Goal: Task Accomplishment & Management: Manage account settings

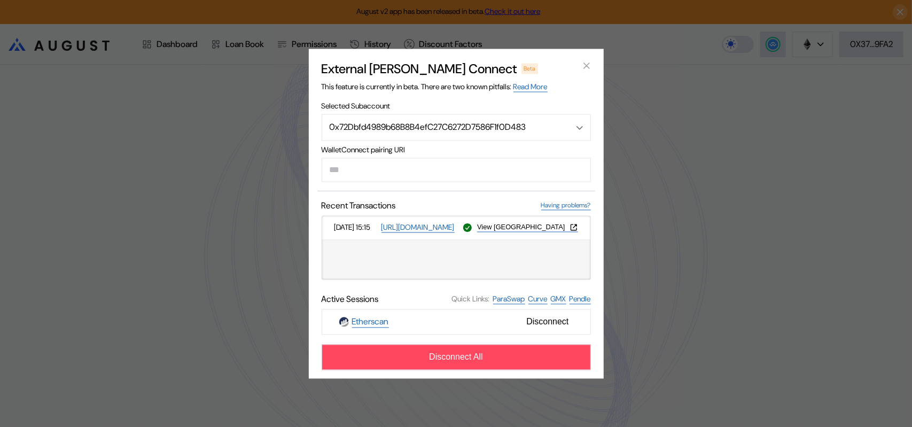
click at [588, 60] on icon "close modal" at bounding box center [587, 65] width 11 height 11
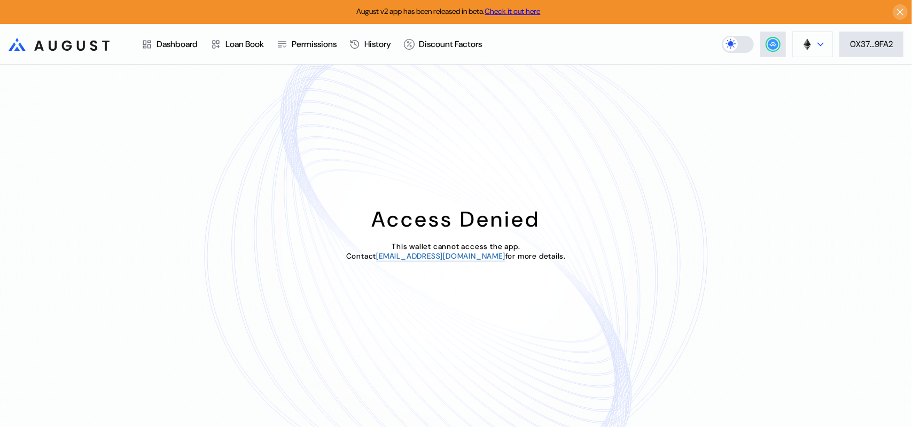
click at [815, 44] on button at bounding box center [813, 45] width 41 height 26
click at [663, 109] on div "Access Denied This wallet cannot access the app. Contact [EMAIL_ADDRESS][DOMAIN…" at bounding box center [452, 246] width 904 height 362
click at [867, 46] on div "0X37...9FA2" at bounding box center [871, 43] width 43 height 11
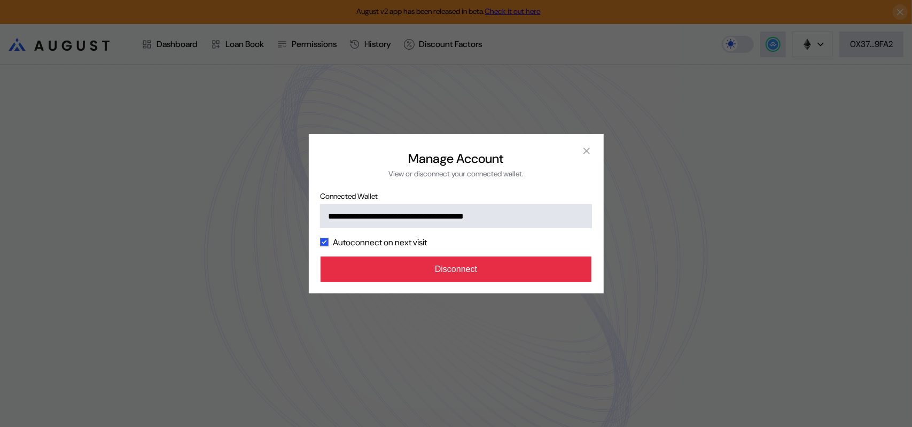
click at [464, 282] on button "Disconnect" at bounding box center [457, 270] width 272 height 26
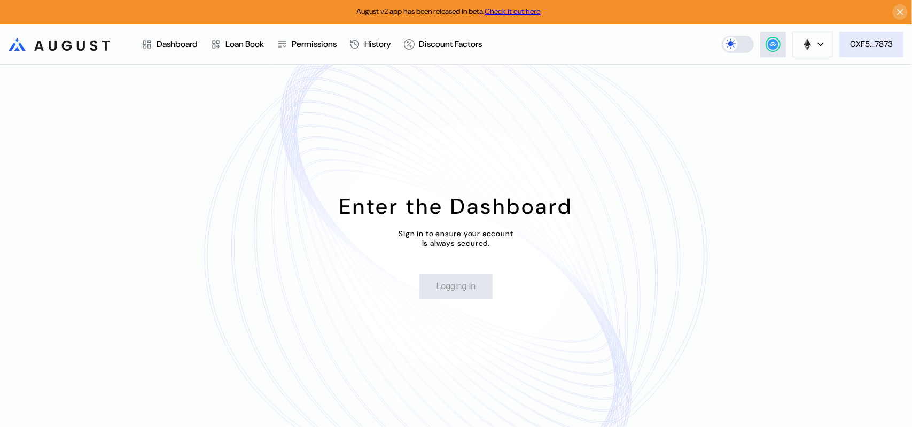
click at [884, 46] on div "0XF5...7873" at bounding box center [871, 43] width 43 height 11
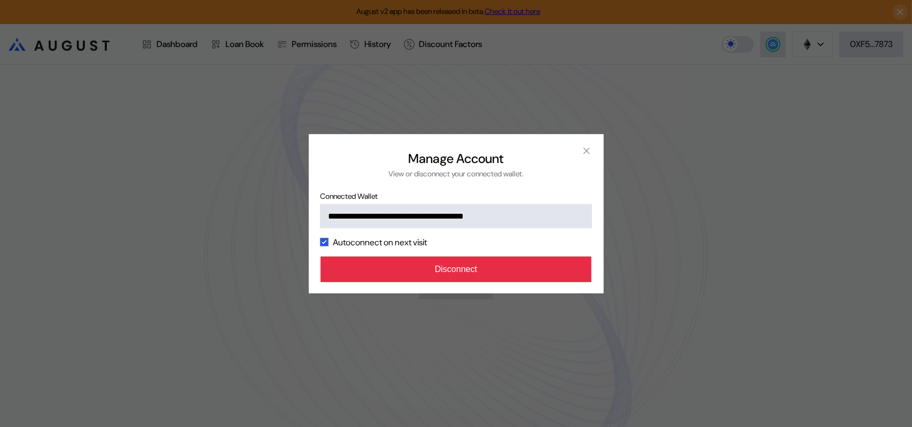
click at [458, 282] on button "Disconnect" at bounding box center [457, 270] width 272 height 26
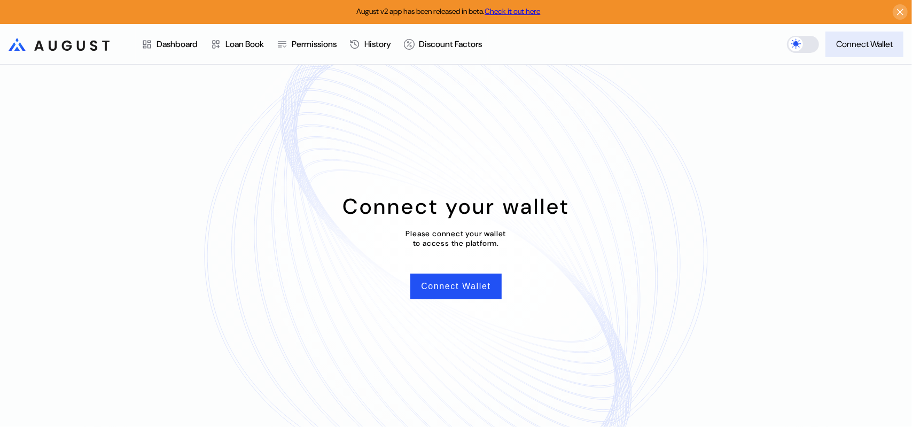
click at [855, 46] on div "Connect Wallet" at bounding box center [864, 43] width 57 height 11
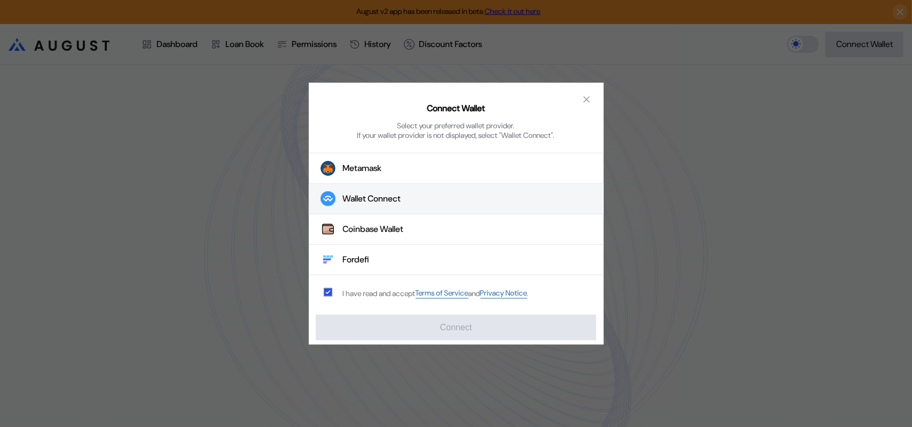
click at [397, 205] on div "Wallet Connect" at bounding box center [372, 198] width 58 height 11
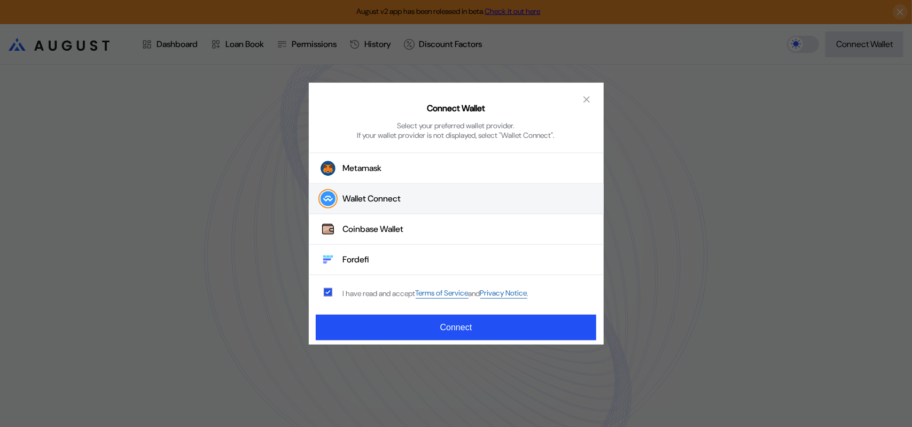
click at [397, 205] on div "Wallet Connect" at bounding box center [372, 198] width 58 height 11
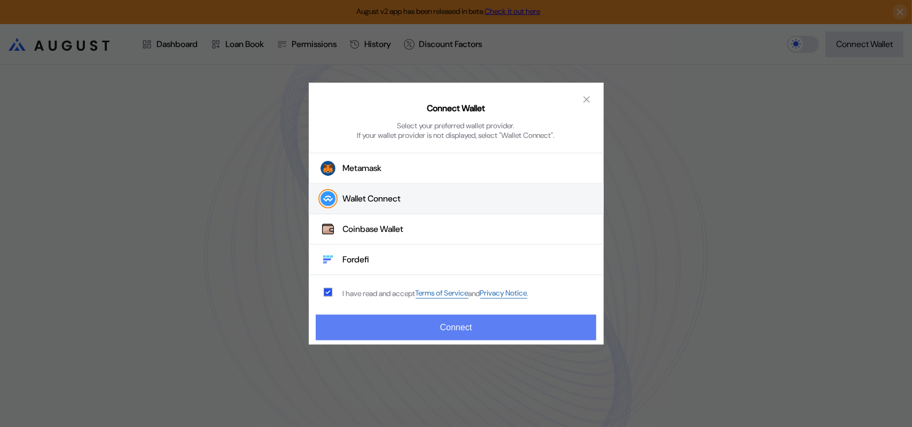
click at [477, 334] on button "Connect" at bounding box center [456, 328] width 280 height 26
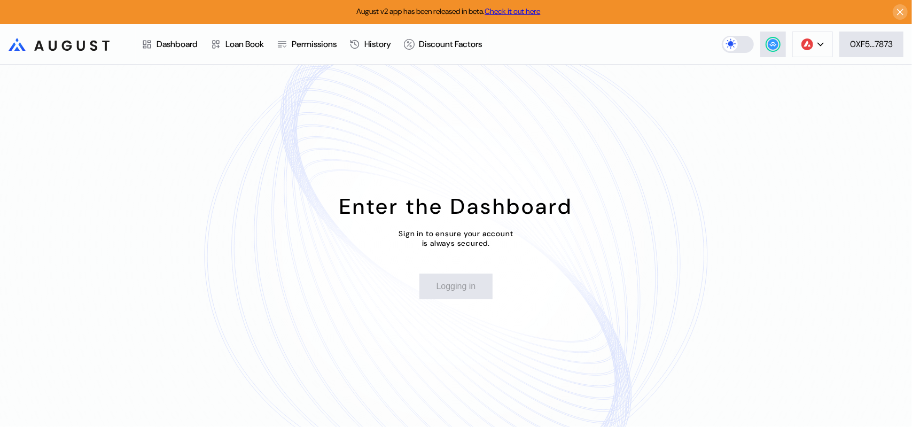
select select "*"
